Goal: Task Accomplishment & Management: Manage account settings

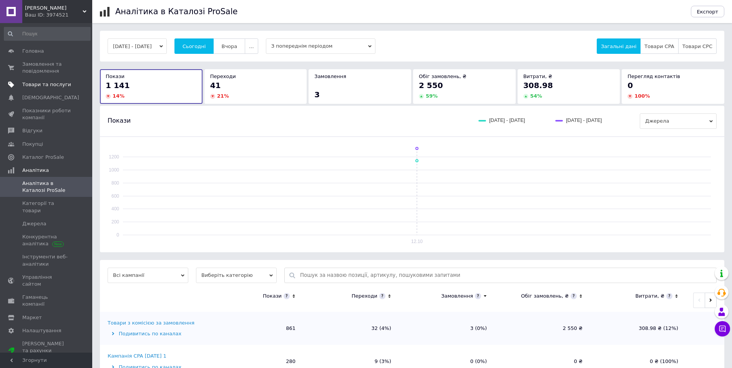
click at [42, 87] on span "Товари та послуги" at bounding box center [46, 84] width 49 height 7
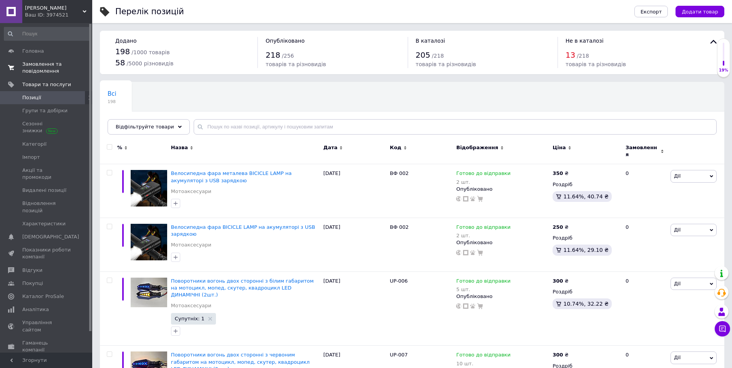
click at [32, 70] on span "Замовлення та повідомлення" at bounding box center [46, 68] width 49 height 14
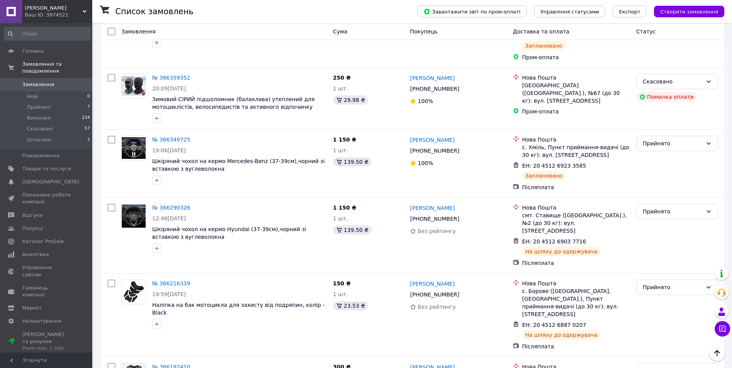
scroll to position [77, 0]
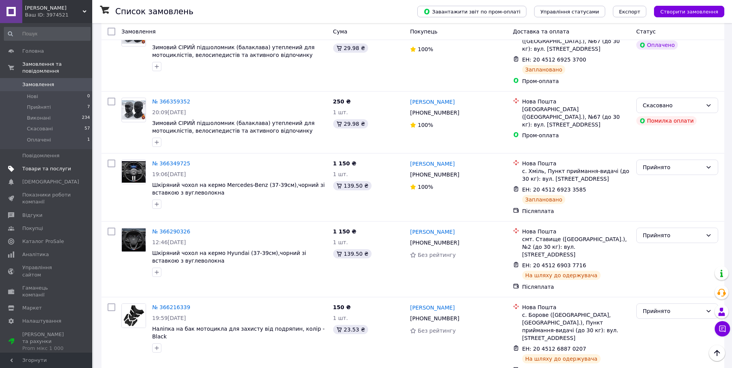
click at [46, 165] on span "Товари та послуги" at bounding box center [46, 168] width 49 height 7
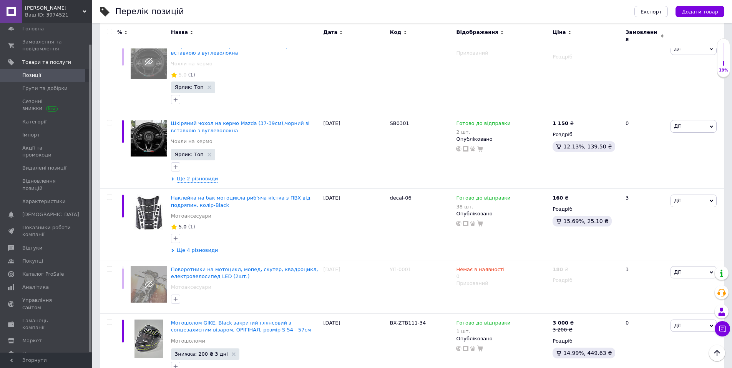
scroll to position [4151, 0]
drag, startPoint x: 194, startPoint y: 298, endPoint x: 206, endPoint y: 299, distance: 12.0
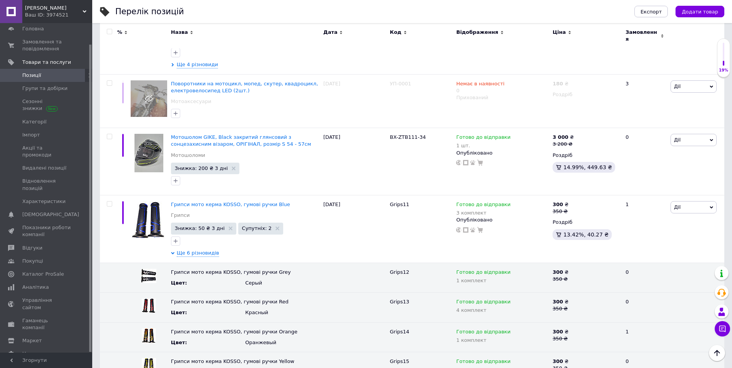
scroll to position [4344, 0]
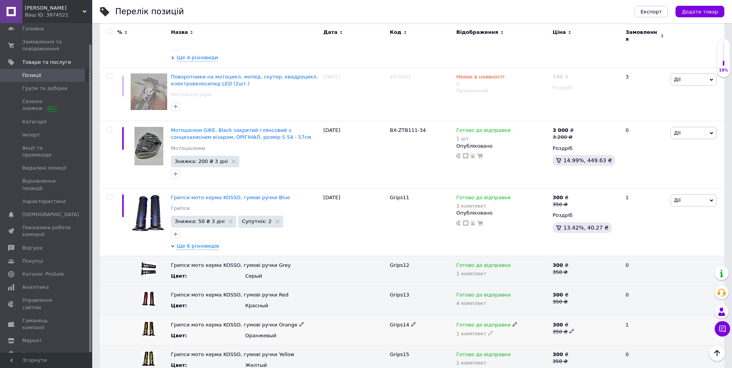
click at [513, 322] on icon at bounding box center [515, 324] width 5 height 5
click at [489, 345] on li "Немає в наявності" at bounding box center [500, 350] width 95 height 11
click at [489, 330] on span at bounding box center [491, 332] width 5 height 5
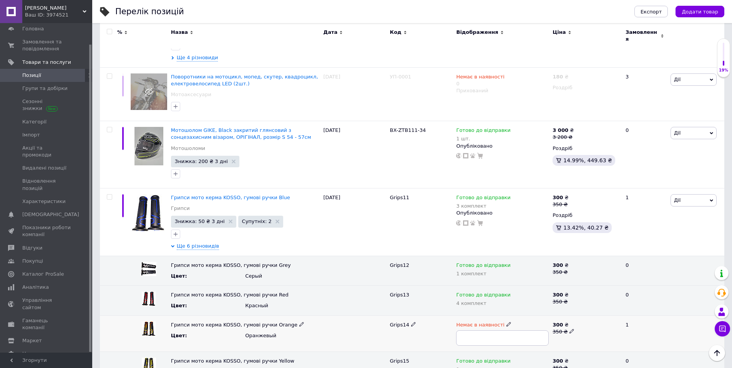
type input "0"
click at [428, 315] on div "Grips14" at bounding box center [421, 333] width 66 height 36
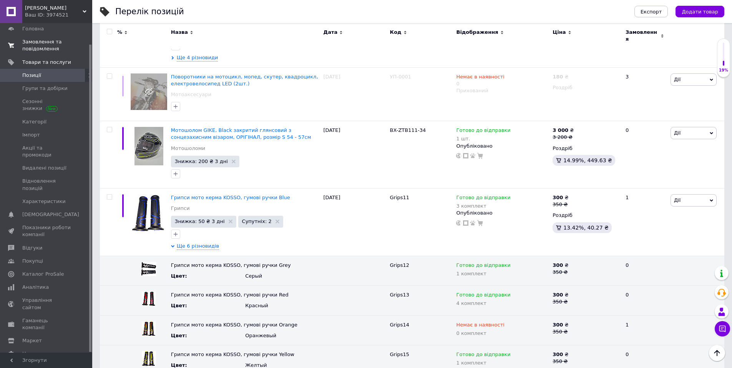
click at [33, 48] on span "Замовлення та повідомлення" at bounding box center [46, 45] width 49 height 14
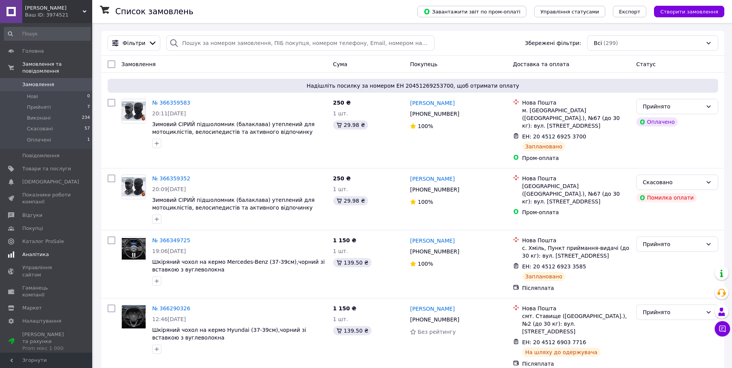
click at [40, 251] on span "Аналітика" at bounding box center [35, 254] width 27 height 7
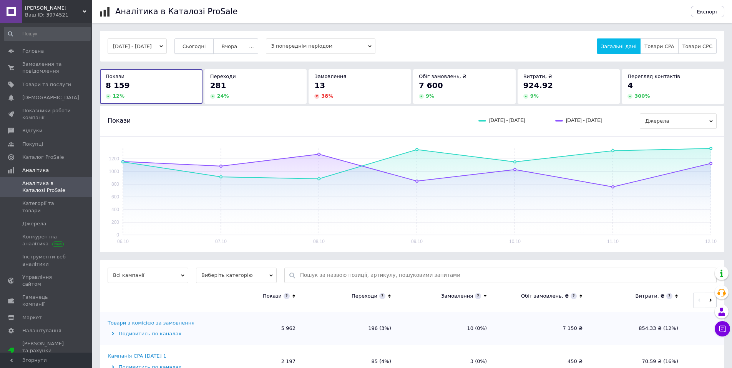
click at [201, 46] on span "Сьогодні" at bounding box center [194, 46] width 23 height 6
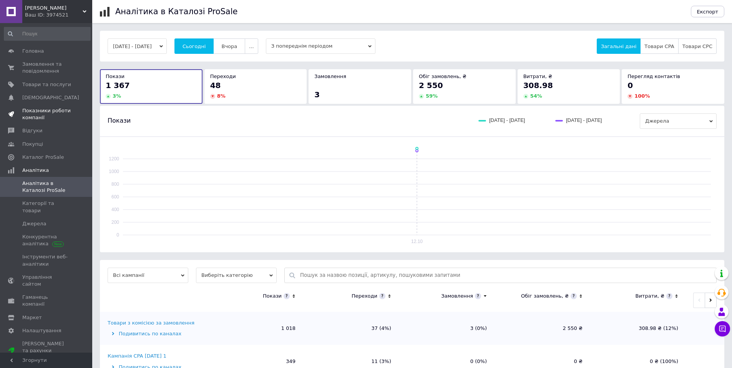
click at [32, 110] on span "Показники роботи компанії" at bounding box center [46, 114] width 49 height 14
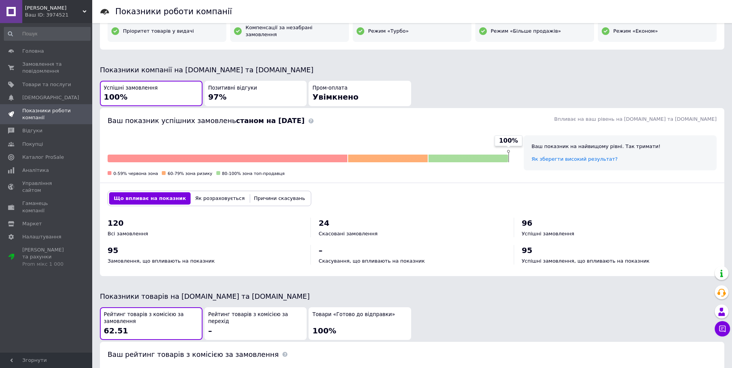
scroll to position [76, 0]
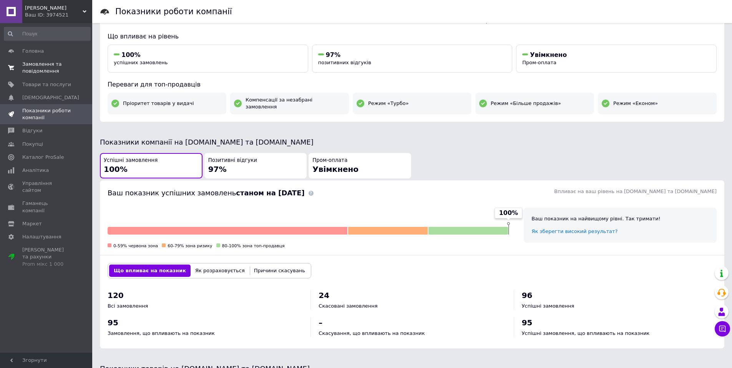
click at [37, 69] on span "Замовлення та повідомлення" at bounding box center [46, 68] width 49 height 14
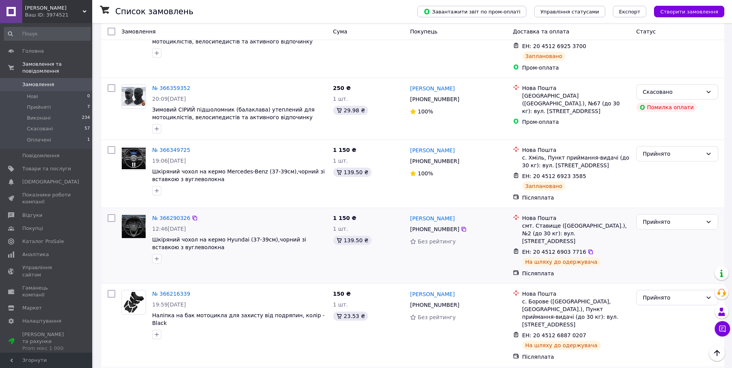
scroll to position [77, 0]
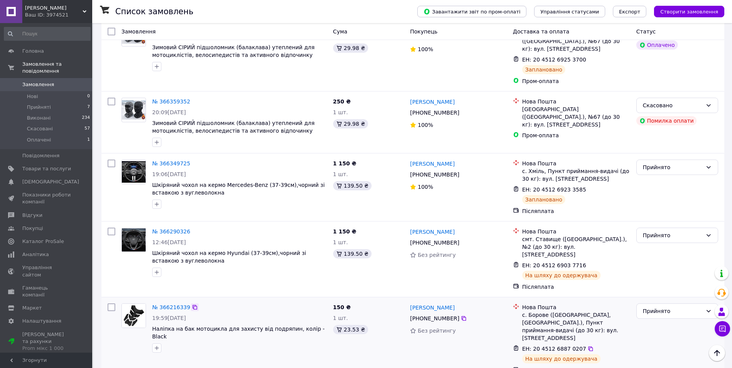
click at [192, 304] on icon at bounding box center [195, 307] width 6 height 6
click at [192, 228] on icon at bounding box center [195, 231] width 6 height 6
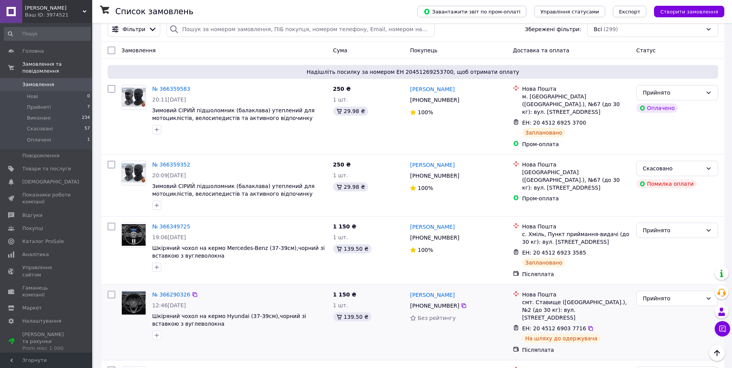
scroll to position [0, 0]
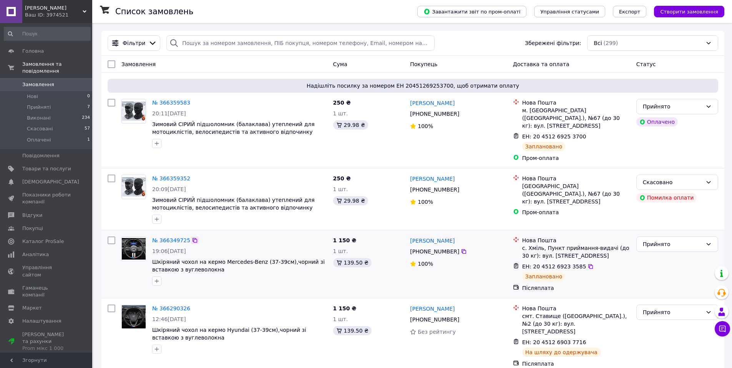
click at [192, 237] on icon at bounding box center [195, 240] width 6 height 6
click at [192, 175] on icon at bounding box center [195, 178] width 6 height 6
click at [192, 103] on icon at bounding box center [195, 103] width 6 height 6
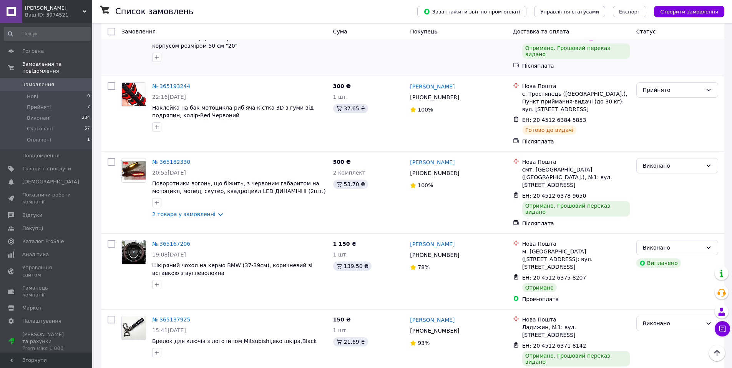
scroll to position [1177, 0]
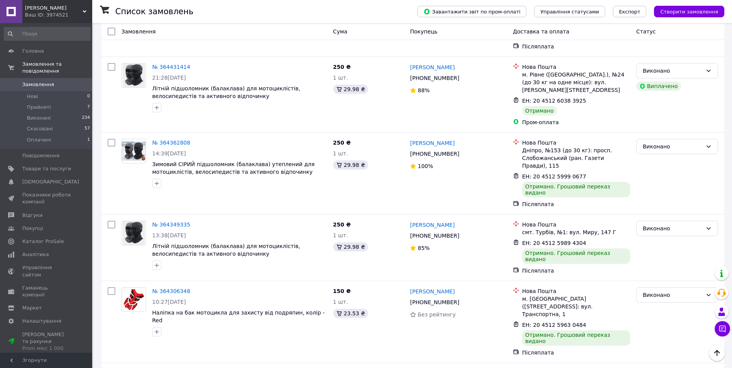
scroll to position [1080, 0]
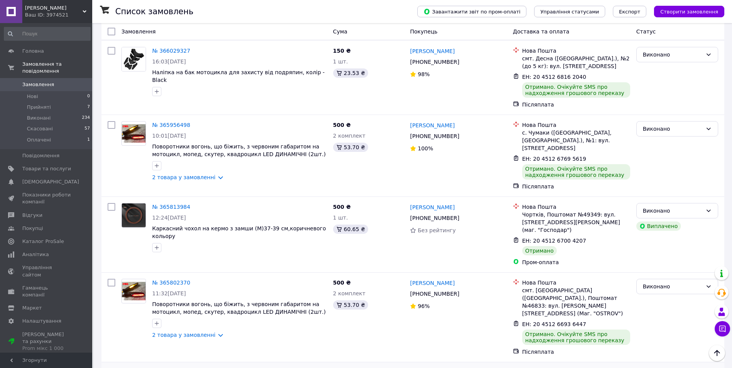
scroll to position [653, 0]
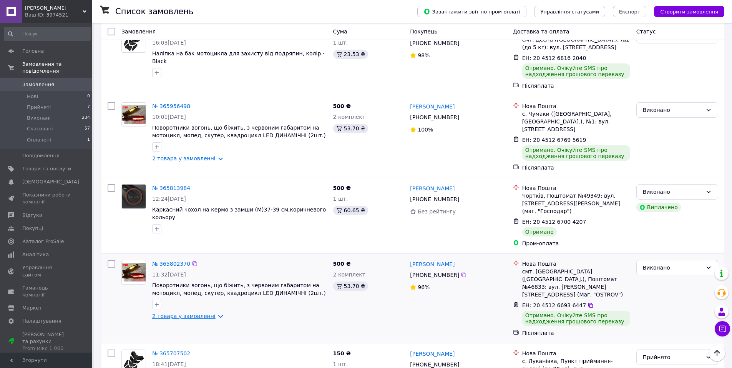
click at [207, 313] on link "2 товара у замовленні" at bounding box center [183, 316] width 63 height 6
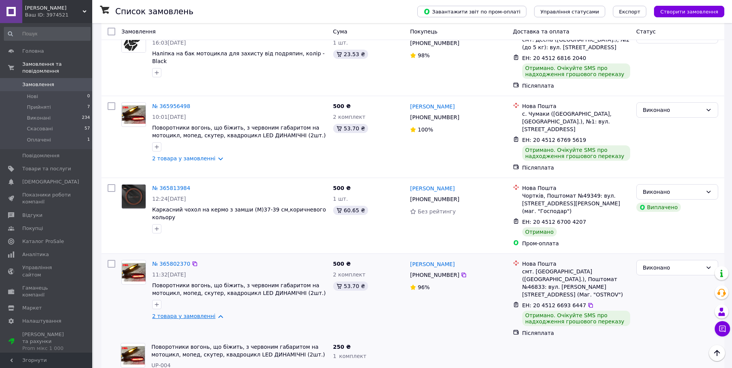
click at [212, 313] on link "2 товара у замовленні" at bounding box center [183, 316] width 63 height 6
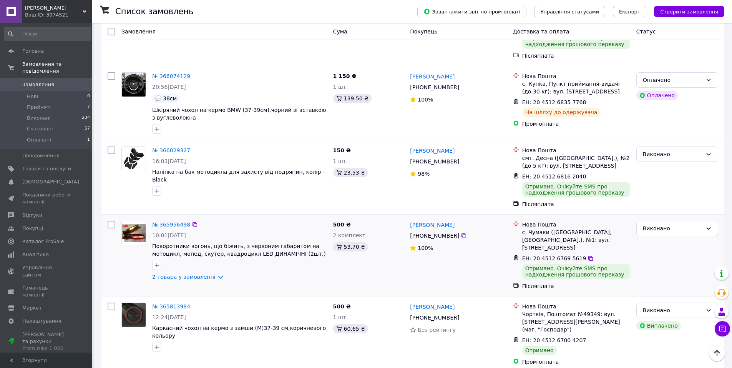
scroll to position [538, 0]
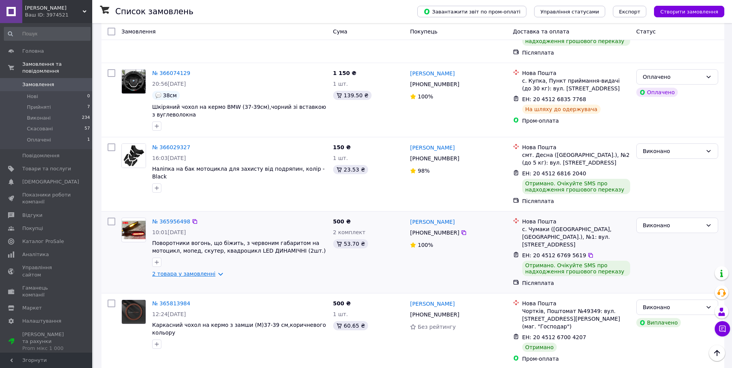
click at [214, 271] on link "2 товара у замовленні" at bounding box center [183, 274] width 63 height 6
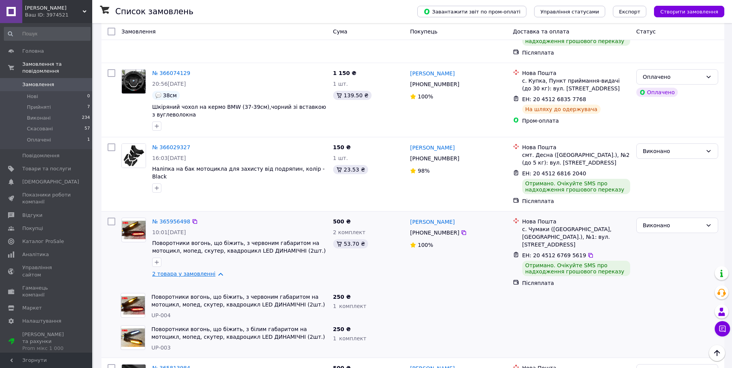
click at [214, 271] on link "2 товара у замовленні" at bounding box center [183, 274] width 63 height 6
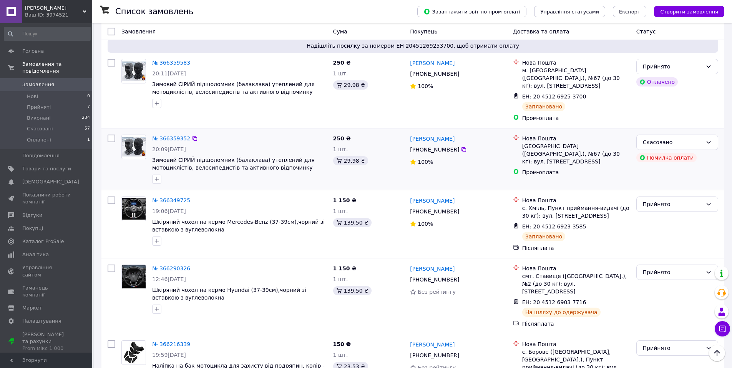
scroll to position [0, 0]
